Goal: Information Seeking & Learning: Stay updated

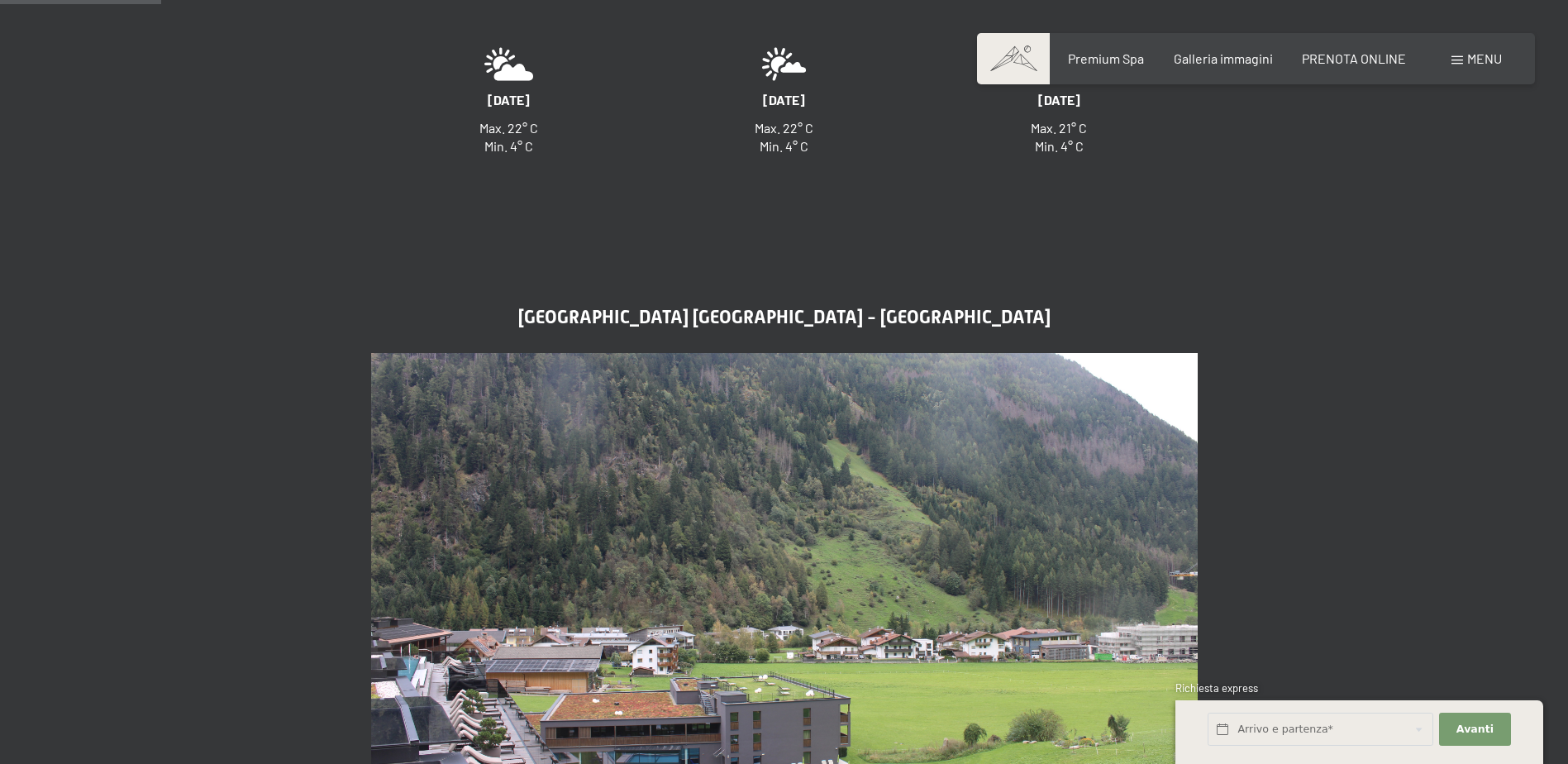
scroll to position [827, 0]
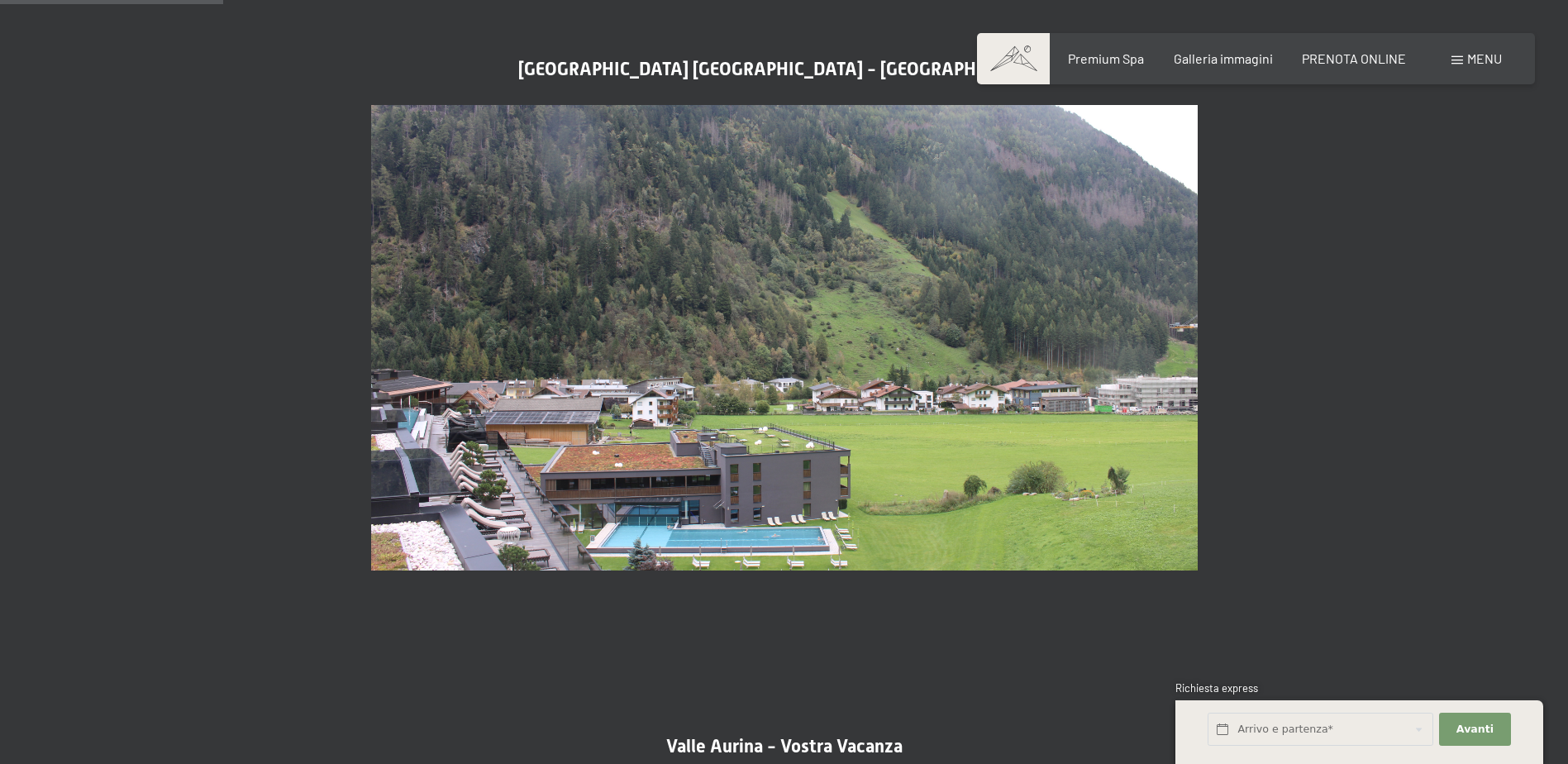
click at [691, 347] on img at bounding box center [784, 338] width 826 height 466
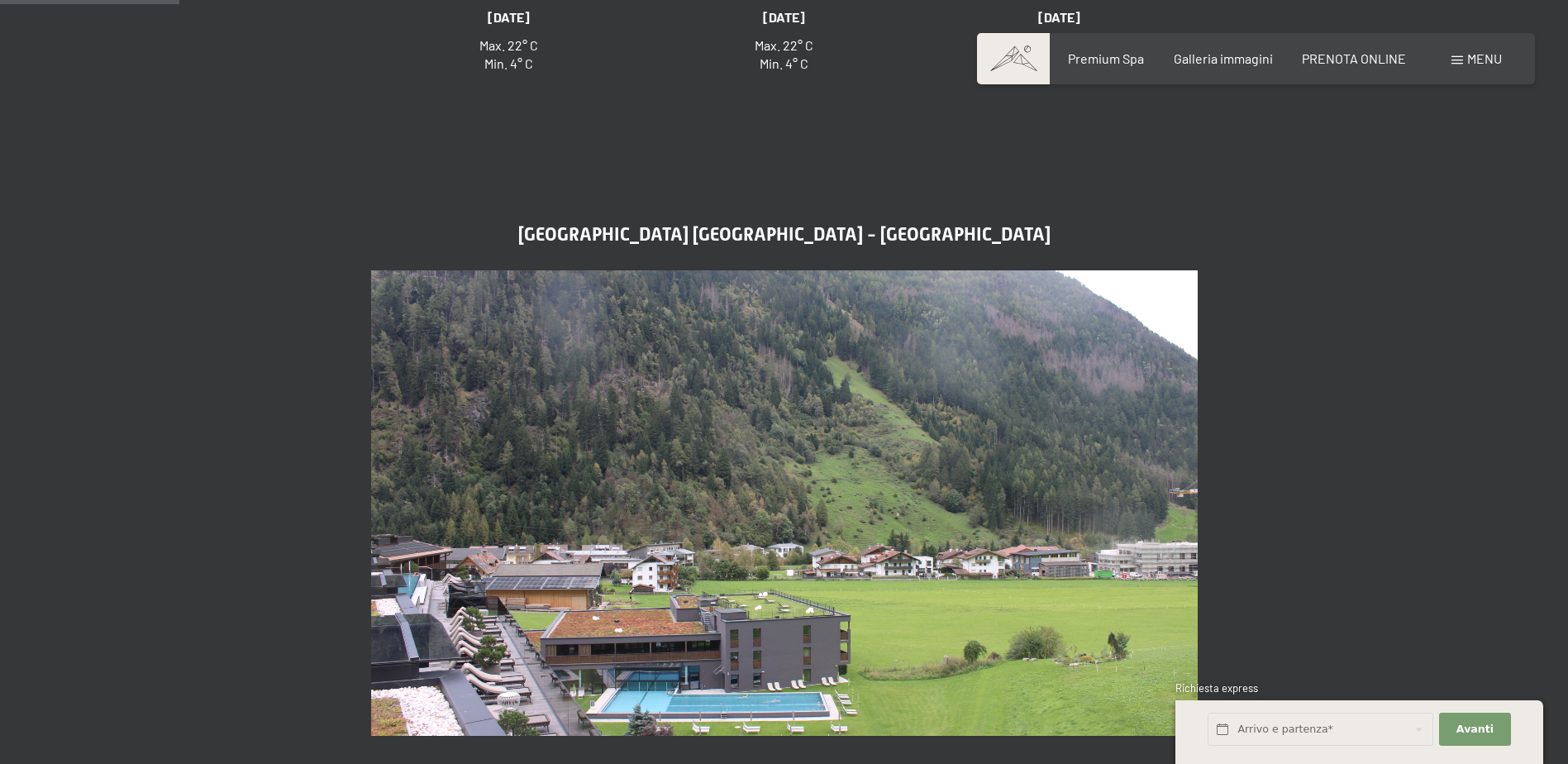
scroll to position [744, 0]
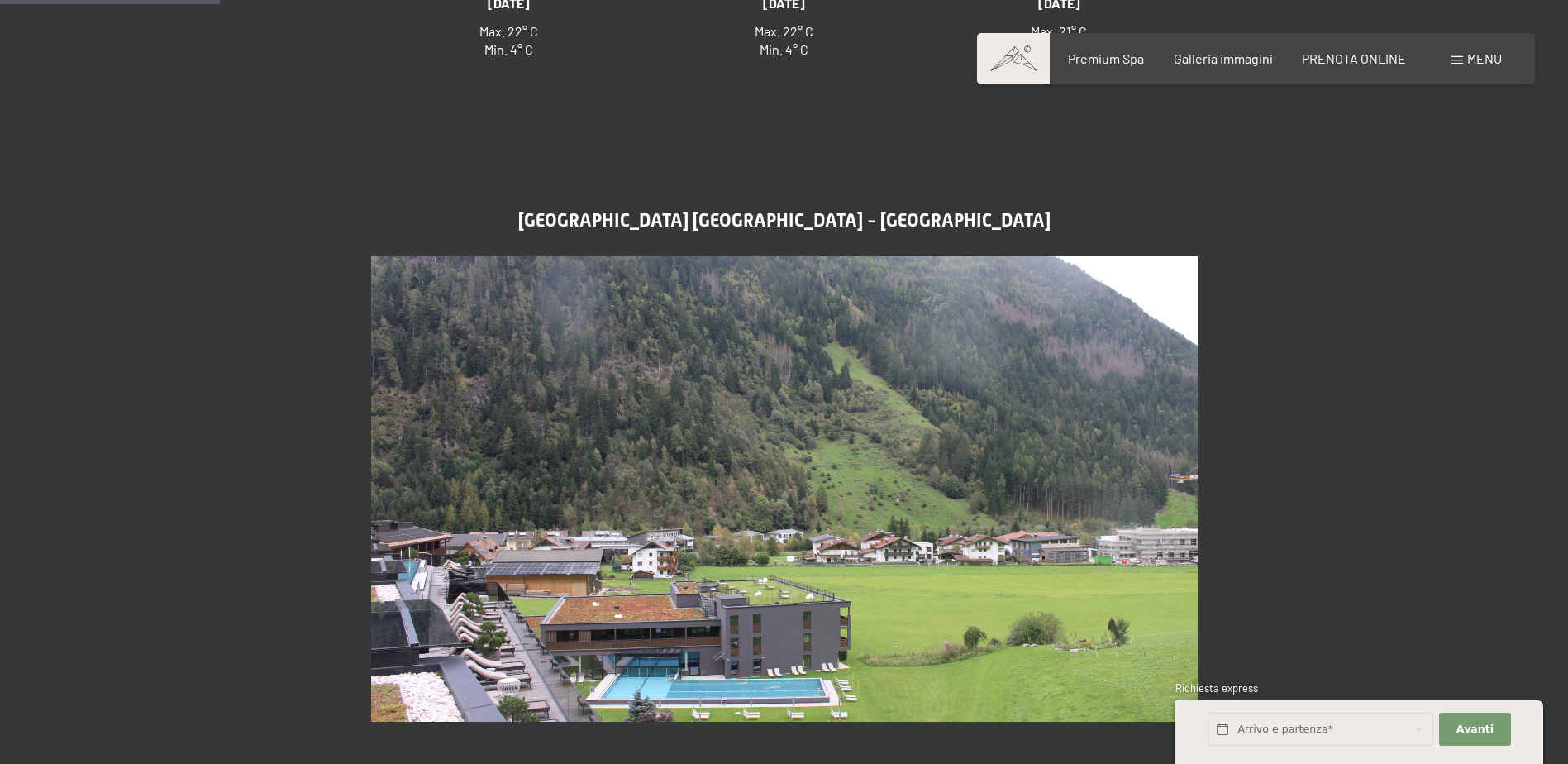
scroll to position [827, 0]
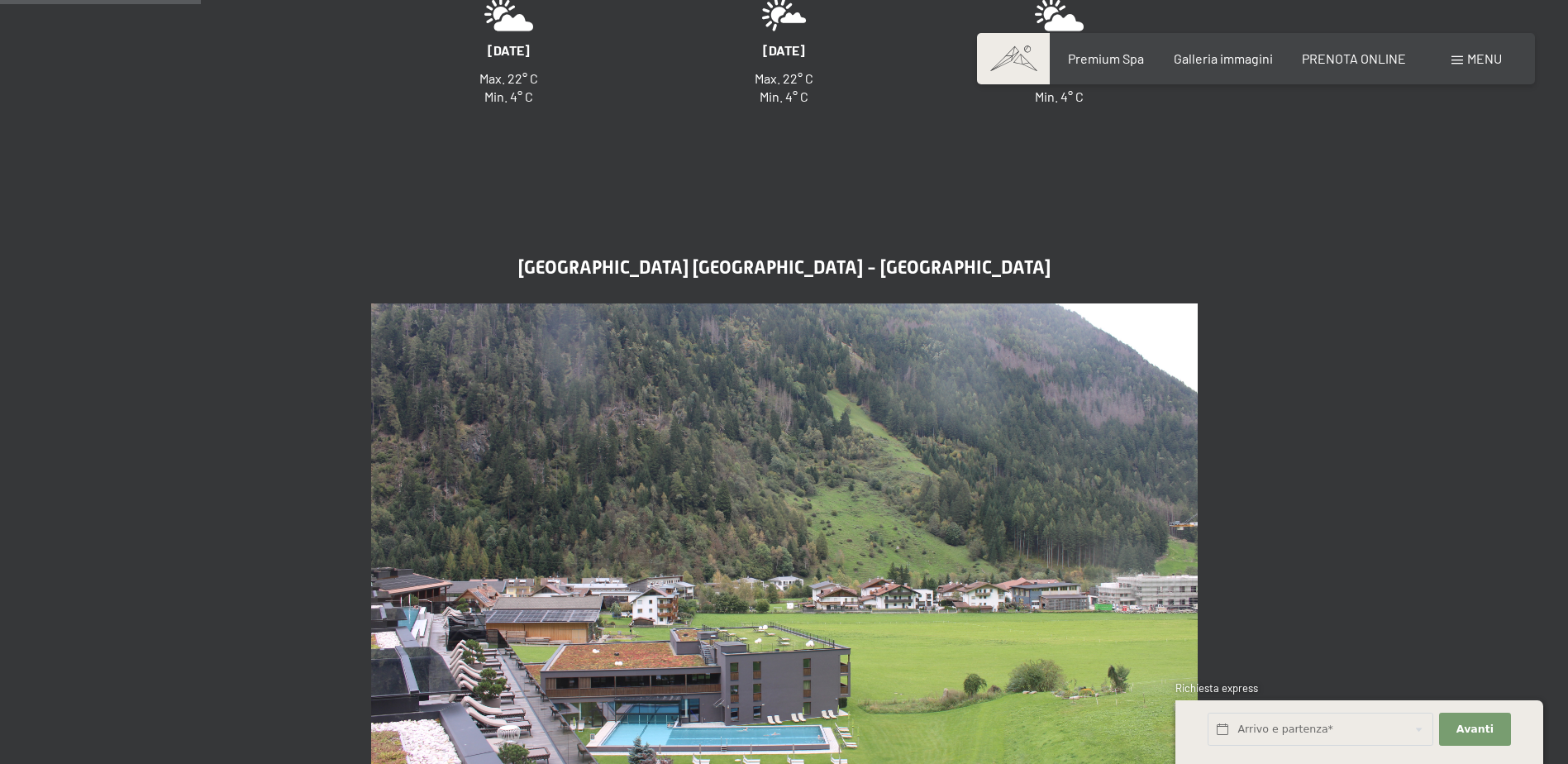
scroll to position [744, 0]
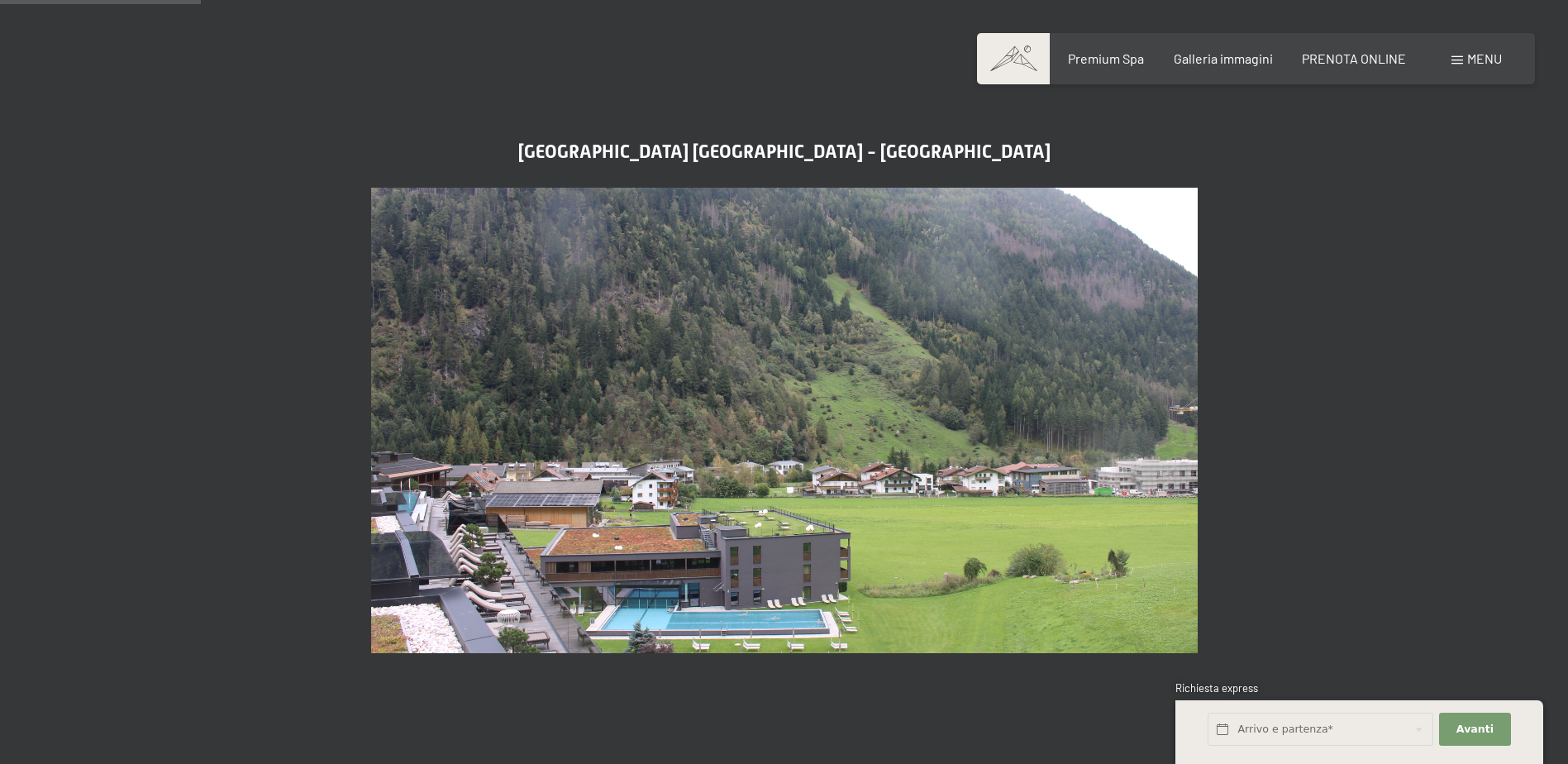
click at [672, 495] on img at bounding box center [784, 421] width 826 height 466
